Goal: Navigation & Orientation: Find specific page/section

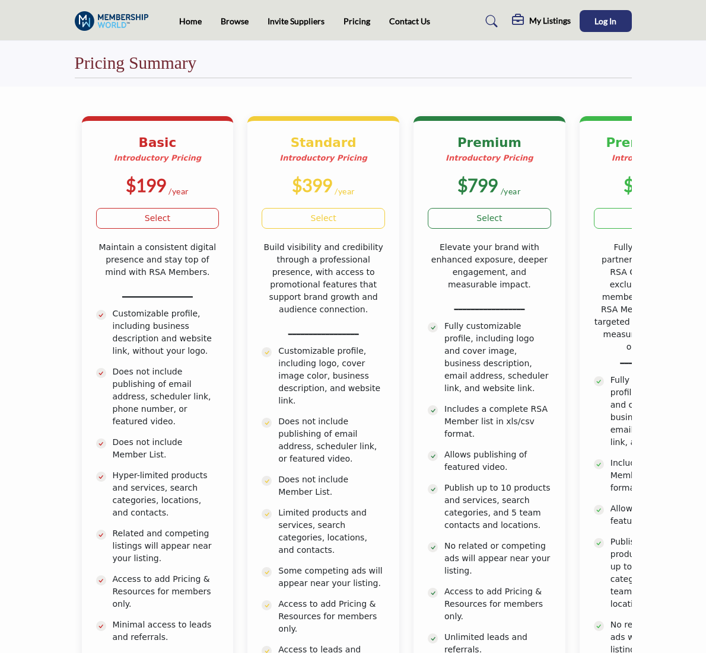
click at [570, 21] on h5 "My Listings" at bounding box center [550, 20] width 42 height 11
click at [578, 84] on b "My Listings" at bounding box center [549, 84] width 57 height 14
click at [570, 21] on h5 "My Listings" at bounding box center [550, 20] width 42 height 11
click at [557, 46] on link "Media Kit" at bounding box center [539, 53] width 36 height 14
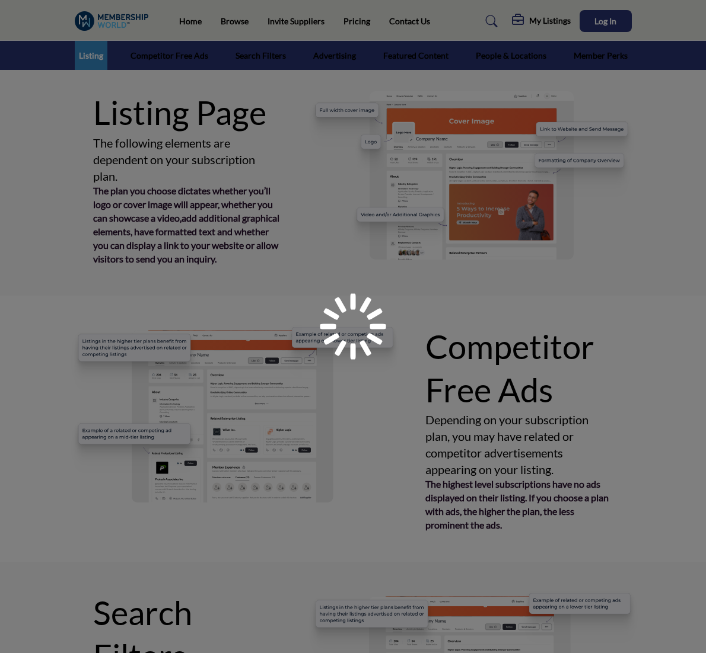
click at [208, 19] on div at bounding box center [353, 326] width 706 height 653
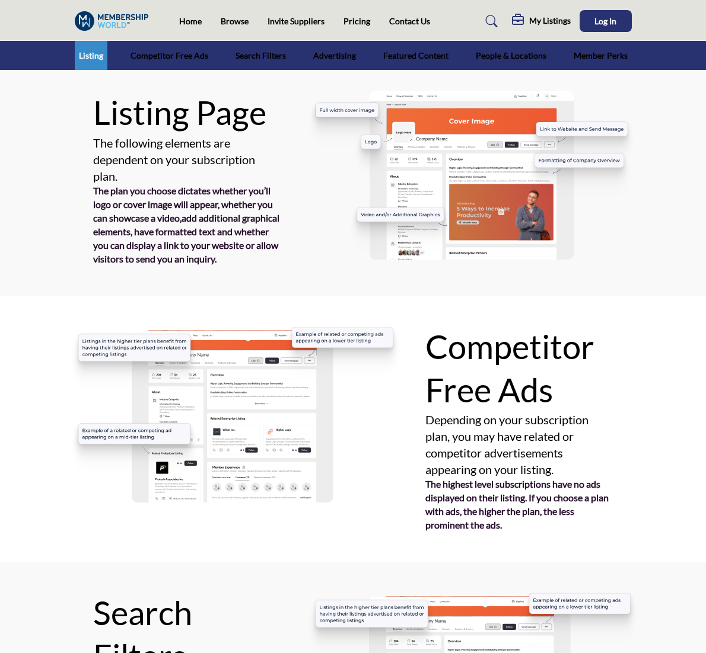
click at [75, 15] on img at bounding box center [115, 21] width 80 height 20
click at [155, 33] on nav "Home Browse Invite Suppliers Pricing Contact Us" at bounding box center [353, 21] width 706 height 30
click at [144, 27] on div "Home Browse Invite Suppliers Pricing Contact Us" at bounding box center [352, 21] width 569 height 22
click at [179, 24] on link "Home" at bounding box center [190, 21] width 23 height 10
